Goal: Information Seeking & Learning: Understand process/instructions

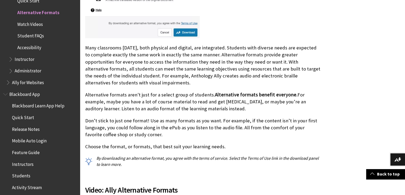
scroll to position [315, 0]
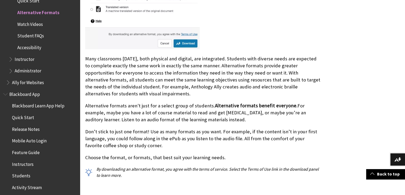
scroll to position [296, 0]
